Goal: Information Seeking & Learning: Learn about a topic

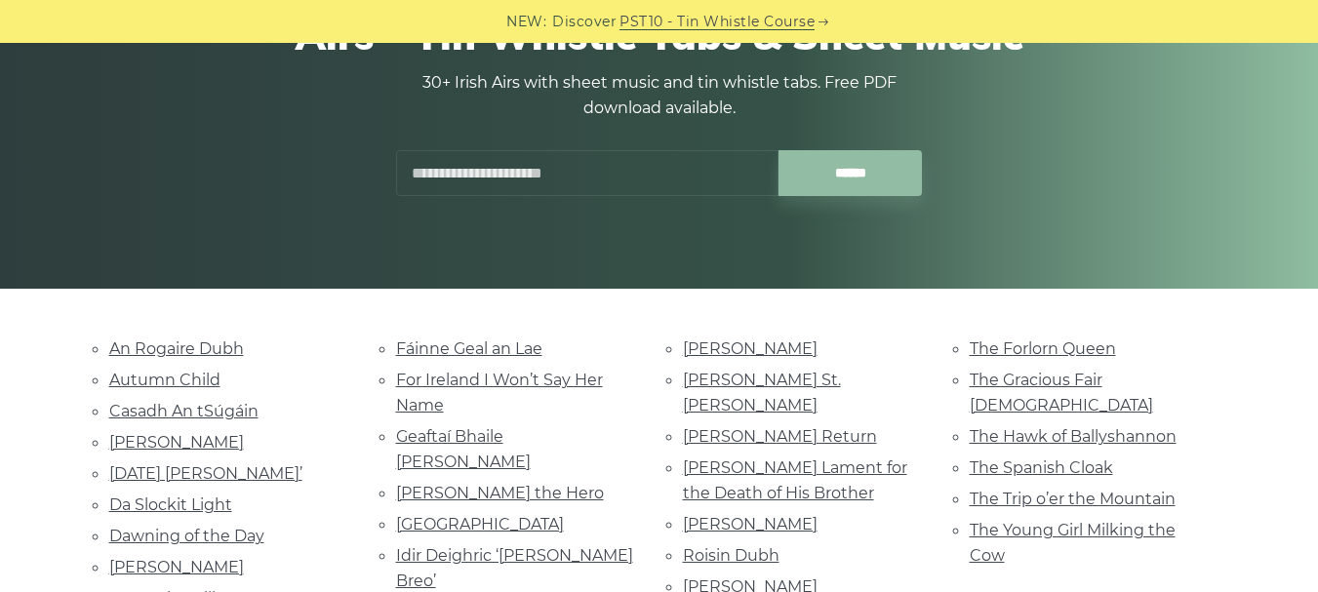
scroll to position [224, 0]
click at [694, 380] on link "[PERSON_NAME] St. [PERSON_NAME]" at bounding box center [762, 392] width 158 height 44
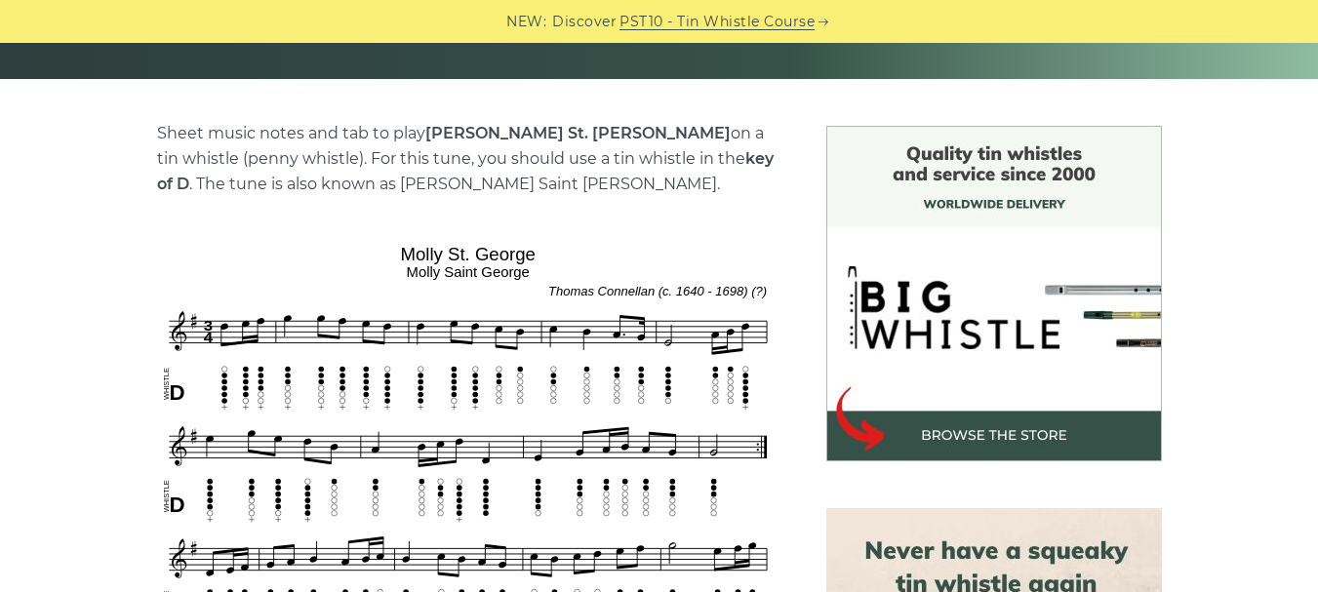
scroll to position [406, 0]
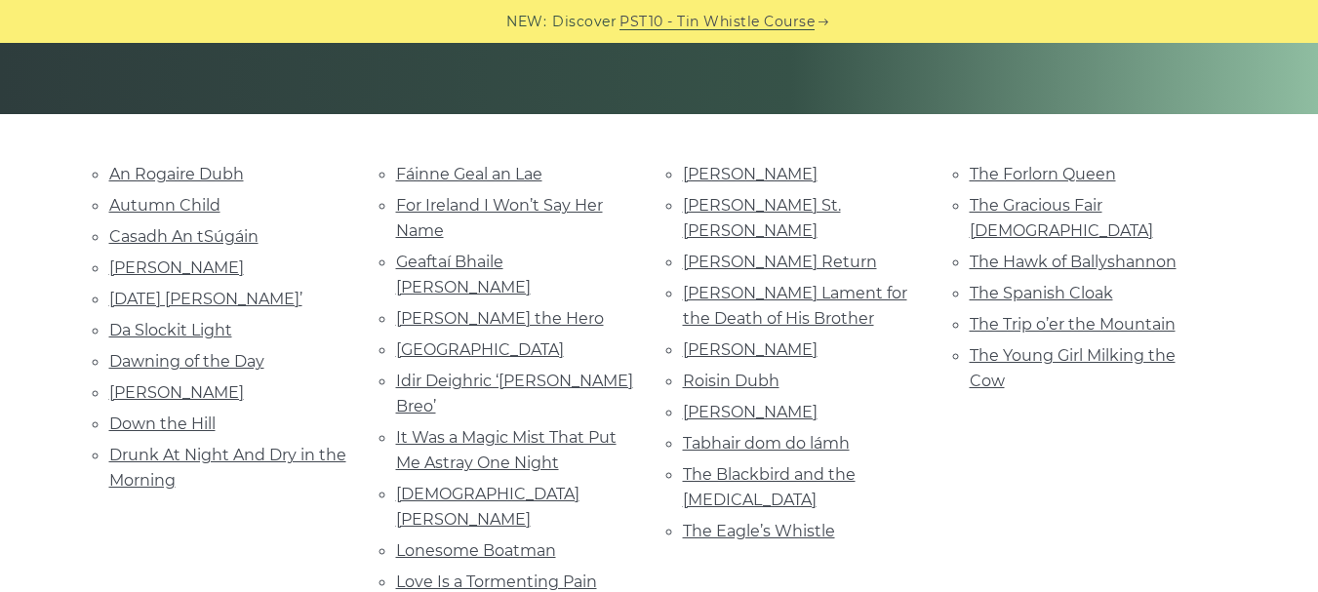
scroll to position [397, 0]
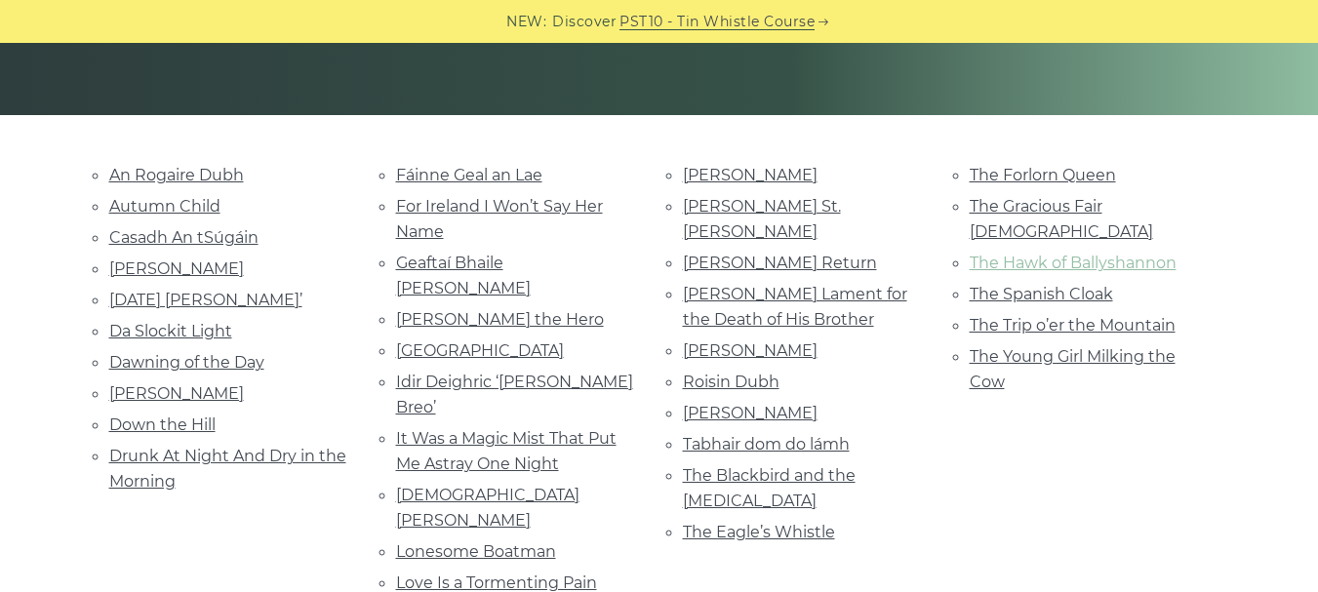
click at [979, 254] on link "The Hawk of Ballyshannon" at bounding box center [1073, 263] width 207 height 19
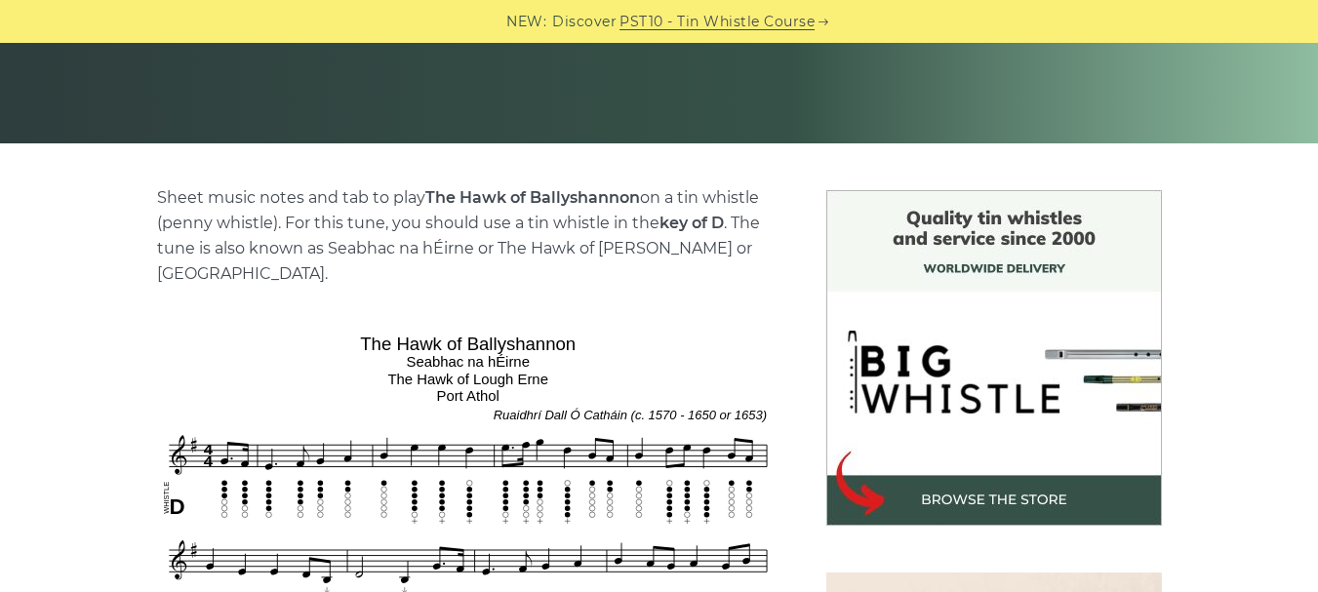
scroll to position [370, 0]
